Goal: Download file/media

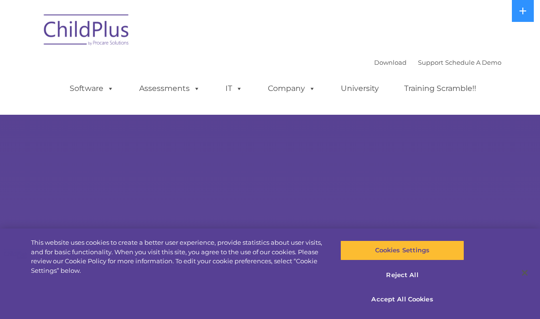
select select "MEDIUM"
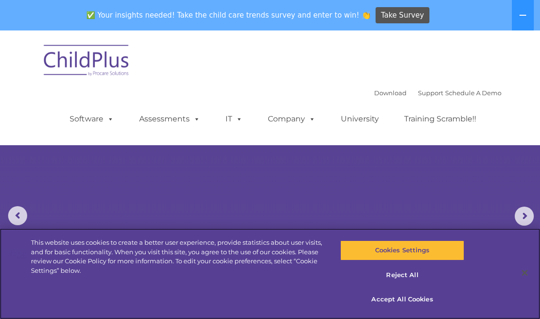
click at [410, 304] on button "Accept All Cookies" at bounding box center [402, 300] width 124 height 20
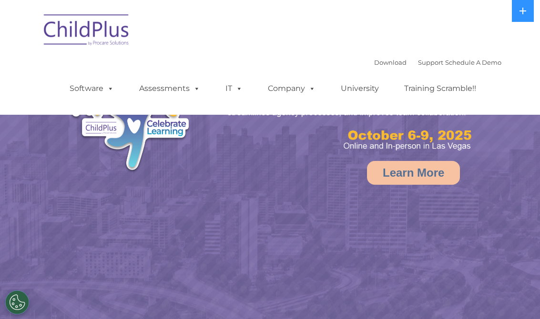
select select "MEDIUM"
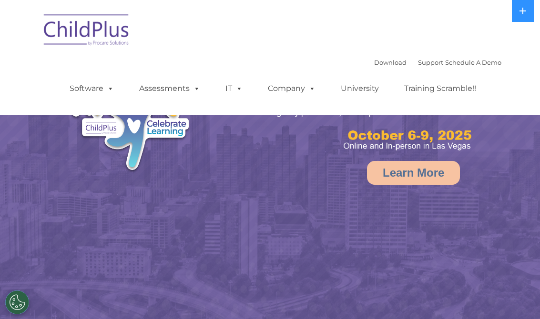
select select "MEDIUM"
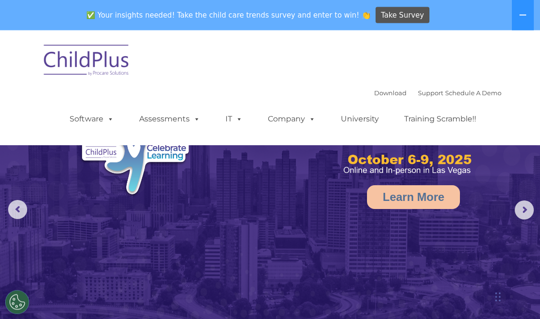
scroll to position [7, 0]
click at [374, 95] on link "Download" at bounding box center [390, 93] width 32 height 8
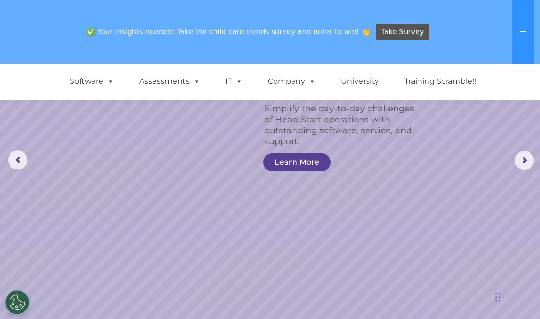
scroll to position [0, 0]
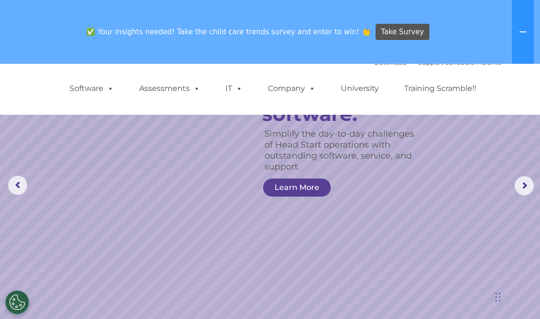
click at [524, 35] on icon at bounding box center [523, 32] width 8 height 8
